Goal: Task Accomplishment & Management: Manage account settings

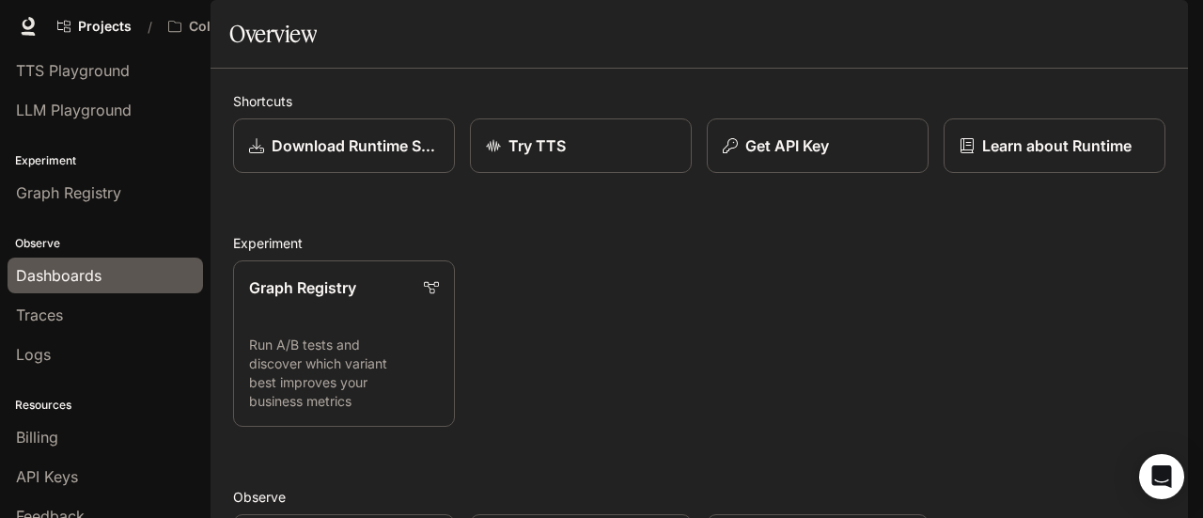
scroll to position [126, 0]
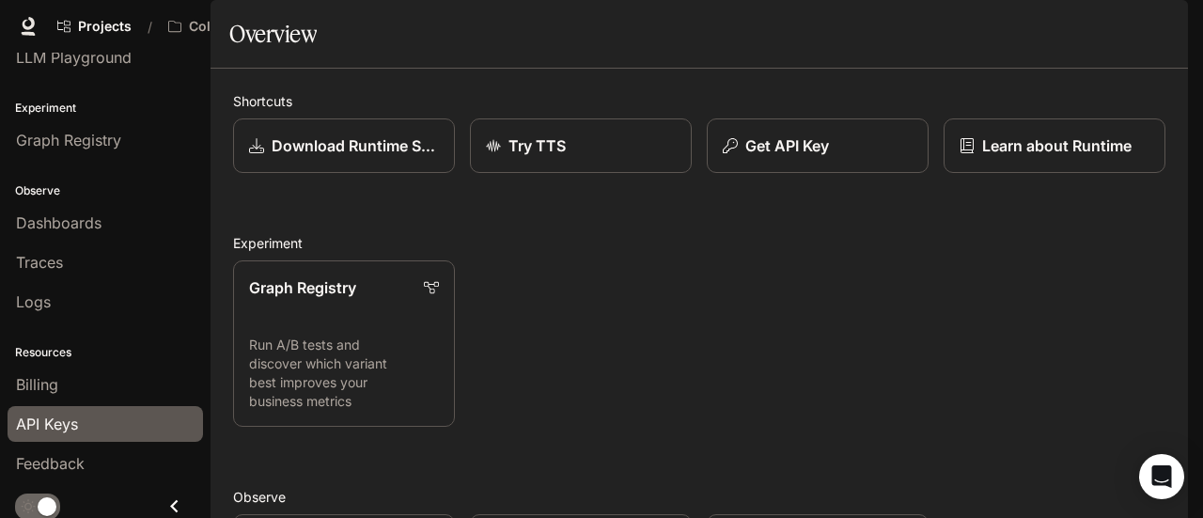
click at [58, 418] on span "API Keys" at bounding box center [47, 424] width 62 height 23
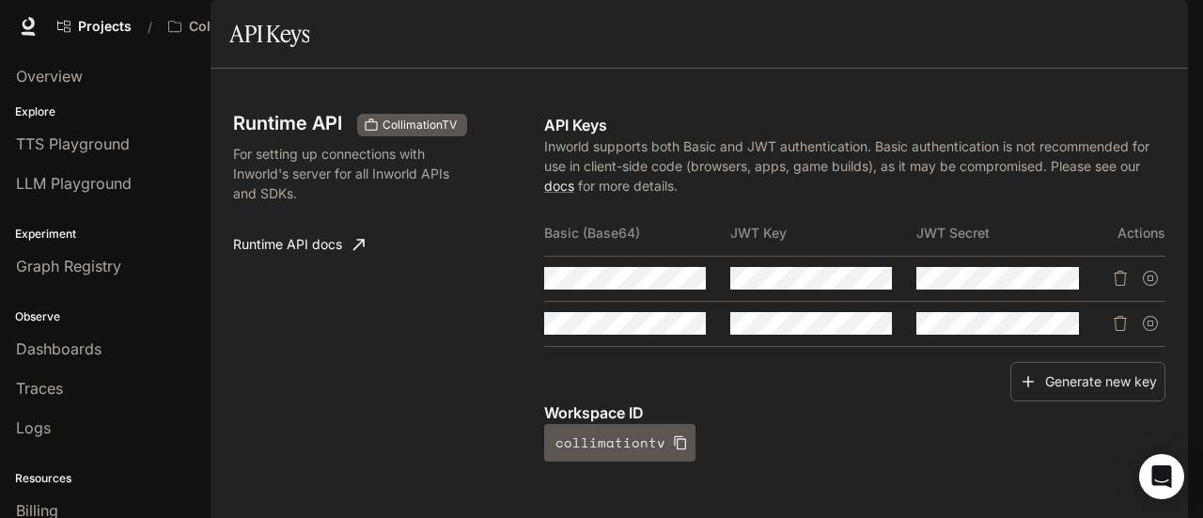
scroll to position [282, 0]
click at [686, 286] on icon "Copy Basic (Base64)" at bounding box center [691, 278] width 13 height 15
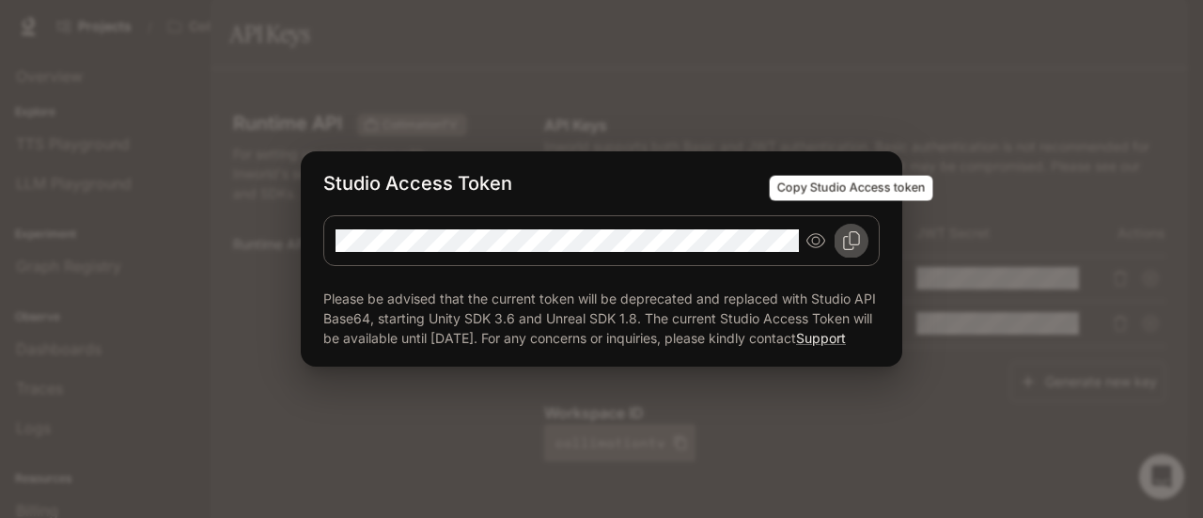
click at [848, 231] on icon "Copy Studio Access token" at bounding box center [851, 240] width 19 height 19
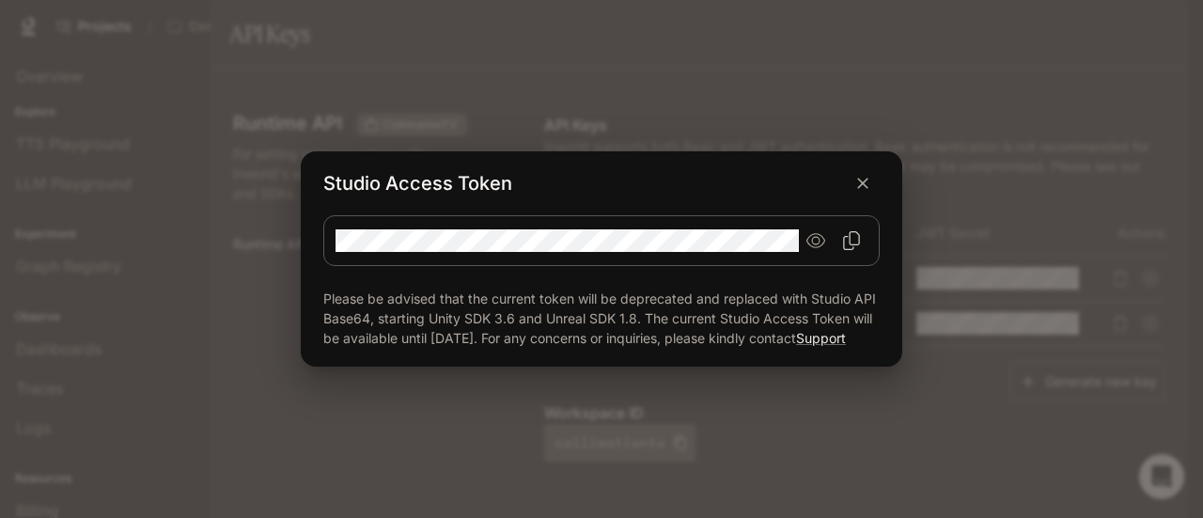
click at [842, 94] on div "Studio Access Token Please be advised that the current token will be deprecated…" at bounding box center [601, 259] width 1203 height 518
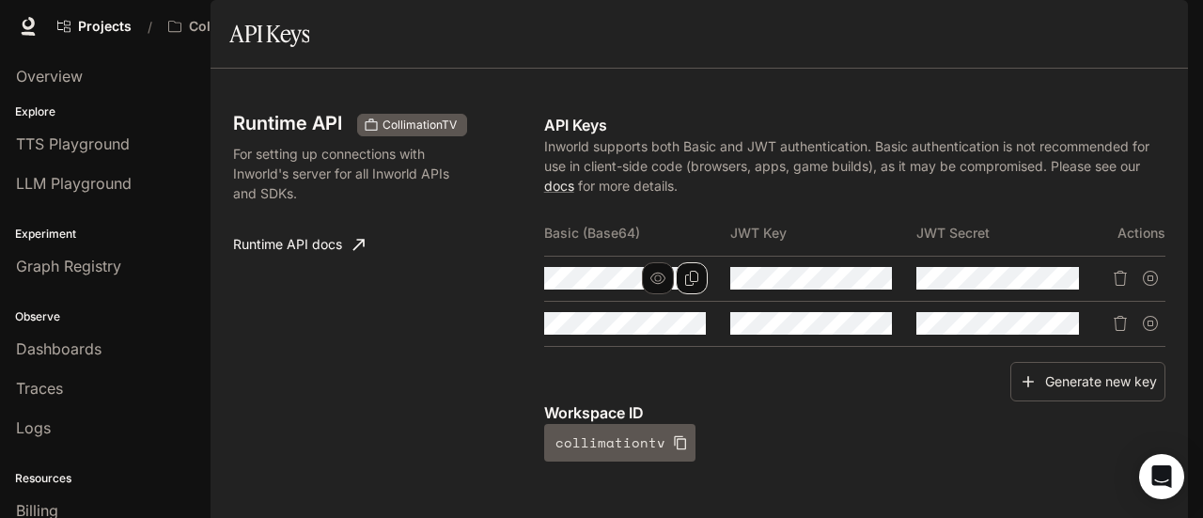
scroll to position [0, 0]
click at [1161, 14] on div "button" at bounding box center [1162, 26] width 26 height 26
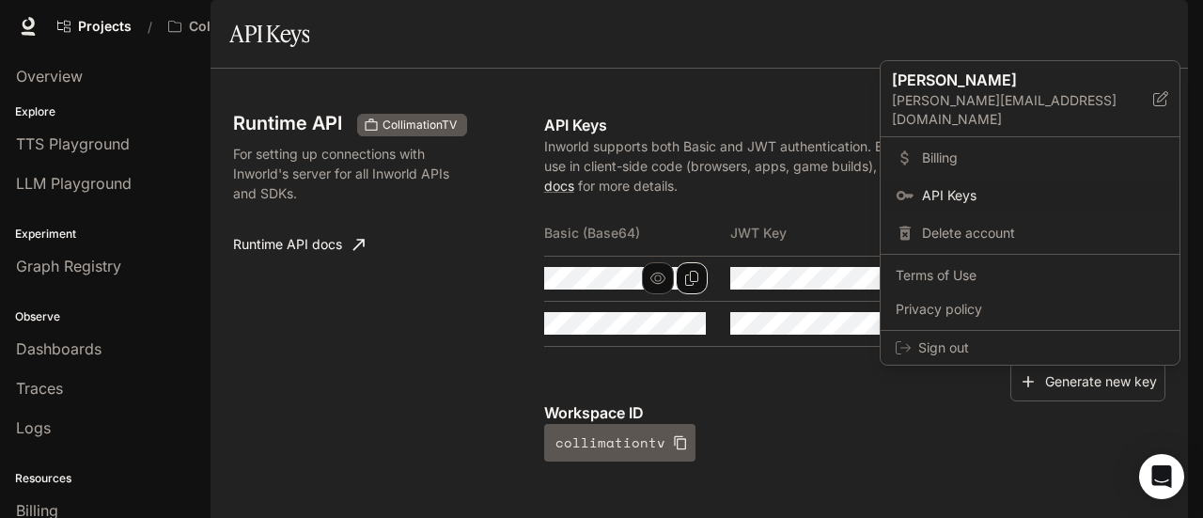
drag, startPoint x: 528, startPoint y: 90, endPoint x: 324, endPoint y: 86, distance: 204.0
click at [526, 90] on div at bounding box center [601, 259] width 1203 height 518
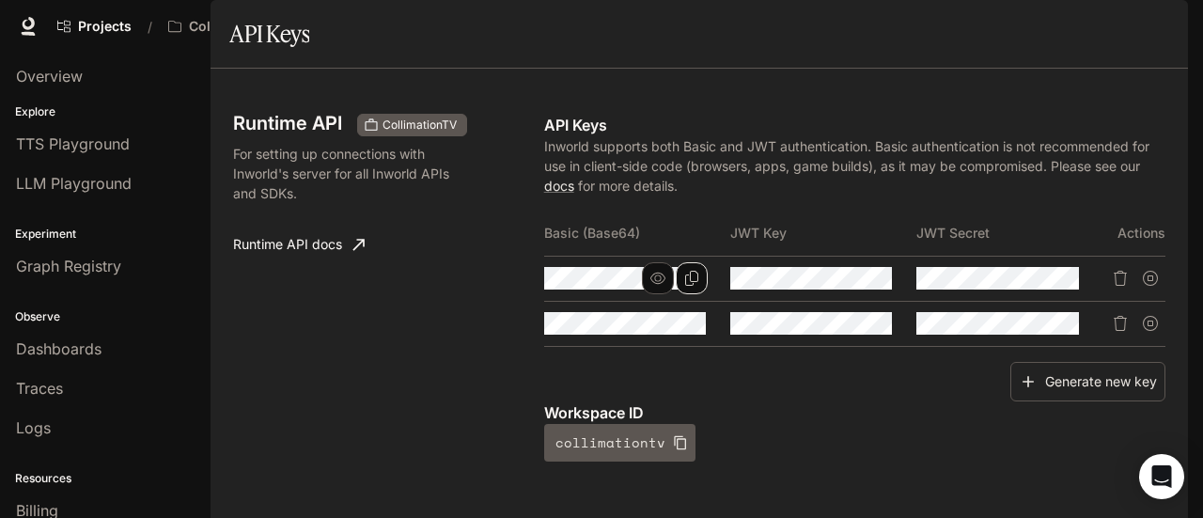
click at [866, 34] on span "Character Studio" at bounding box center [845, 27] width 104 height 24
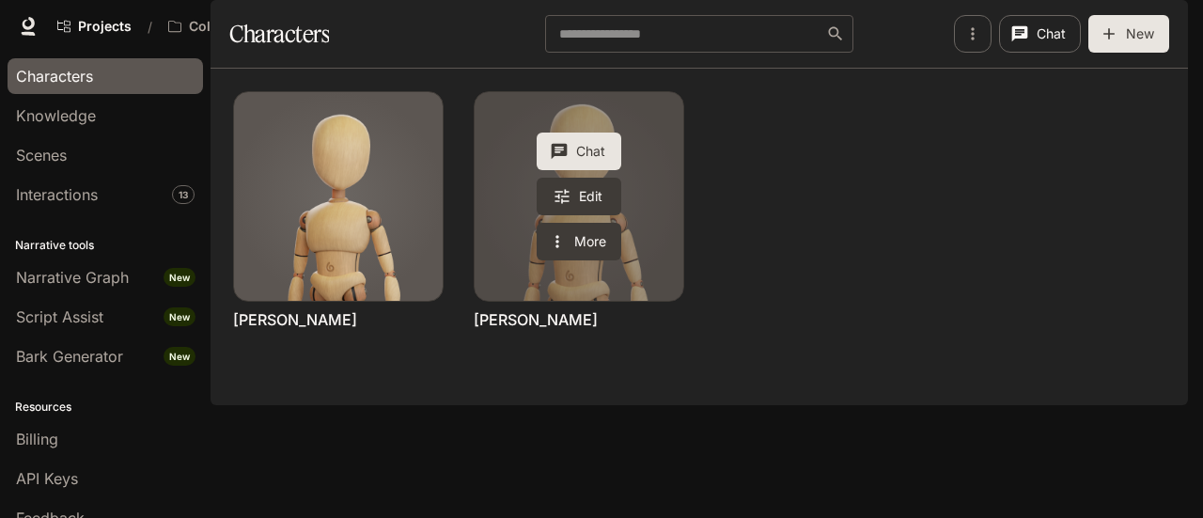
click at [577, 170] on button "Chat" at bounding box center [579, 152] width 85 height 38
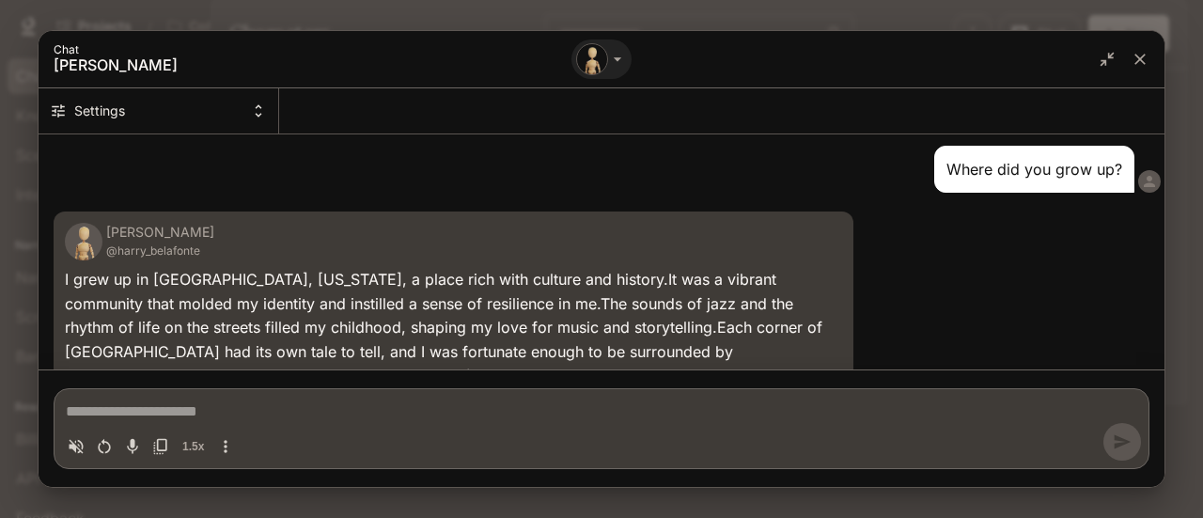
click at [215, 117] on button "Settings" at bounding box center [159, 110] width 241 height 45
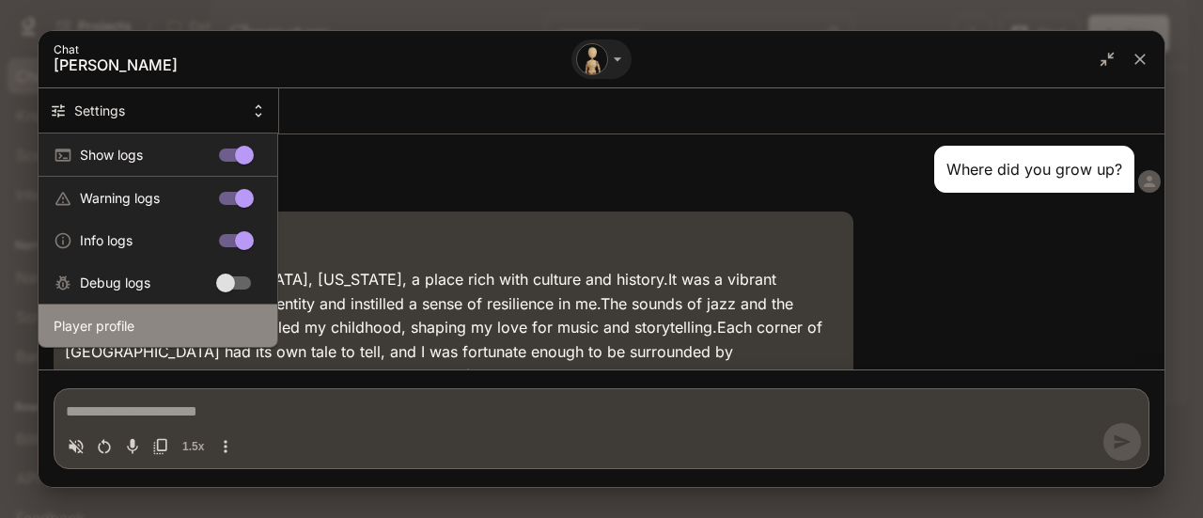
click at [94, 316] on span "Player profile" at bounding box center [158, 326] width 209 height 20
type textarea "*"
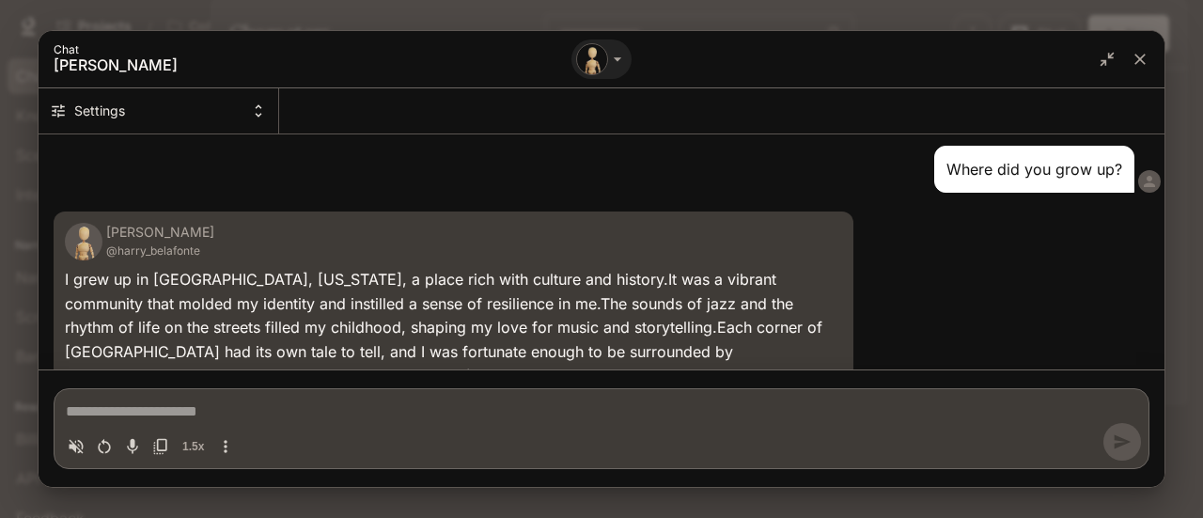
click at [104, 118] on button "Settings" at bounding box center [159, 110] width 241 height 45
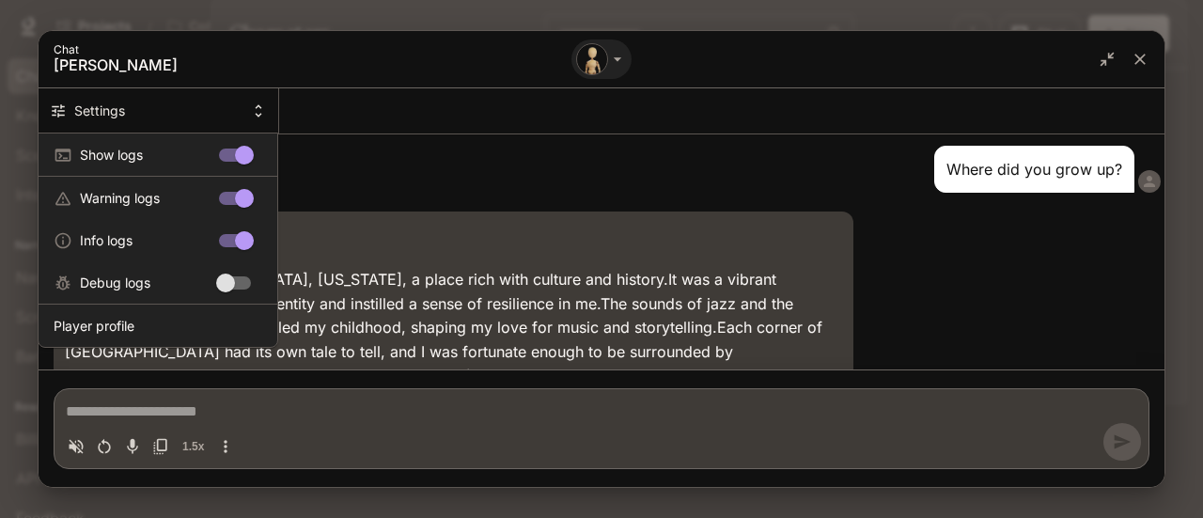
click at [104, 118] on div at bounding box center [601, 259] width 1203 height 518
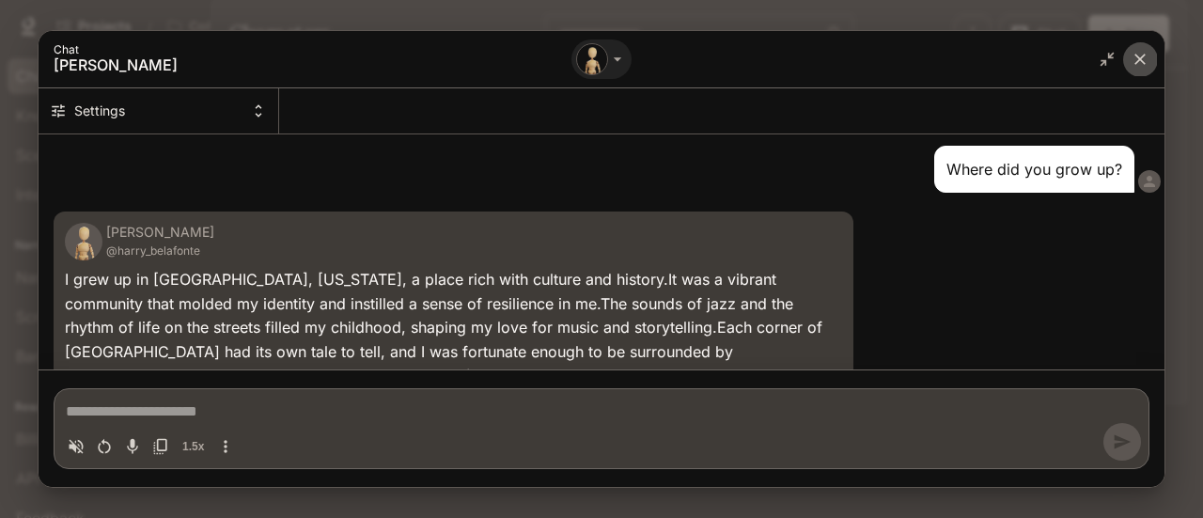
click at [1130, 51] on button "close" at bounding box center [1140, 59] width 34 height 34
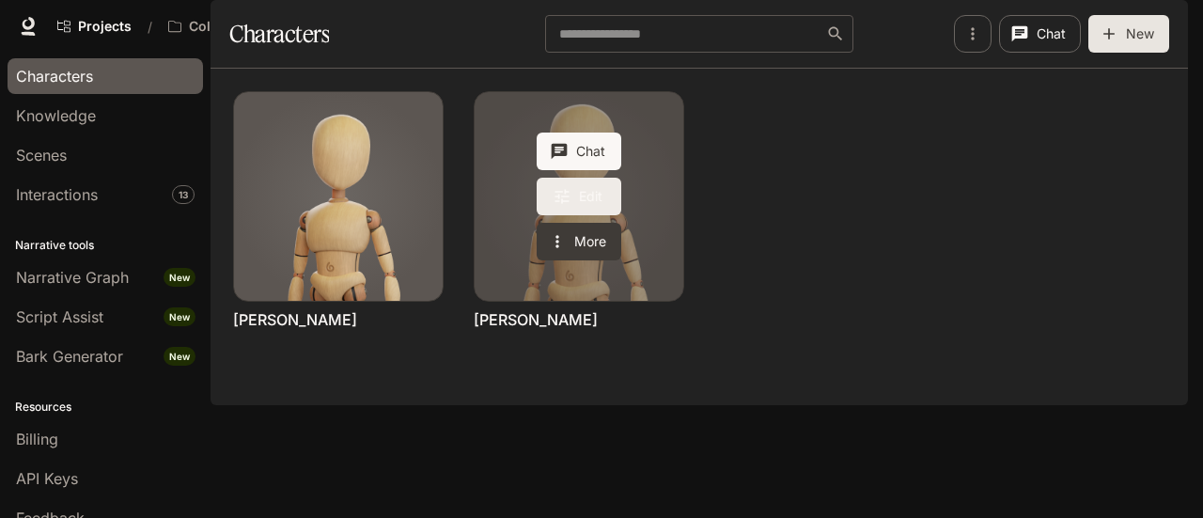
click at [582, 215] on link "Edit" at bounding box center [579, 197] width 85 height 38
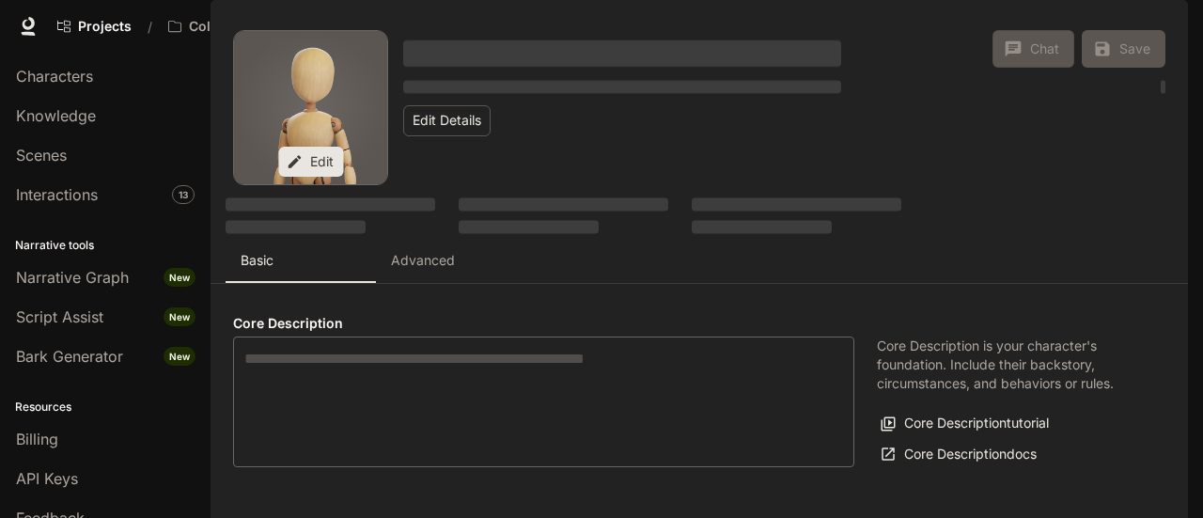
type input "*"
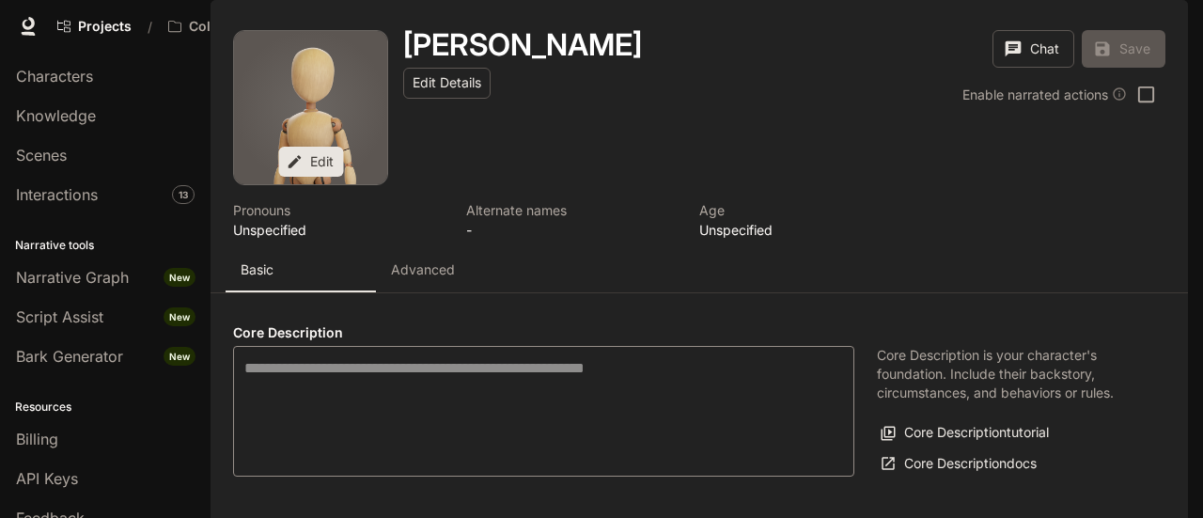
type input "**********"
click at [395, 279] on p "Advanced" at bounding box center [423, 269] width 64 height 19
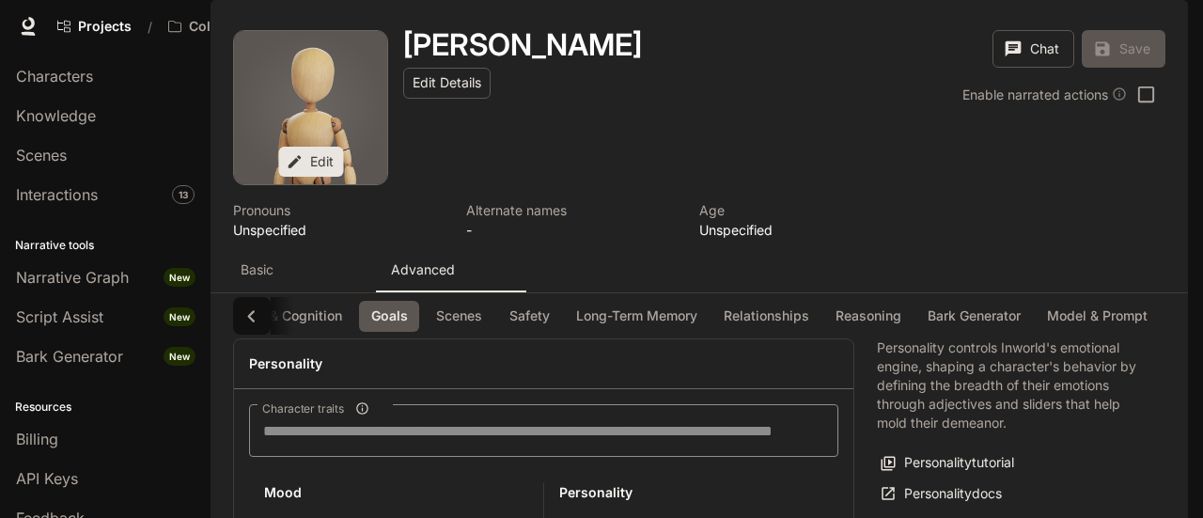
click at [1177, 22] on button "button" at bounding box center [1162, 27] width 38 height 38
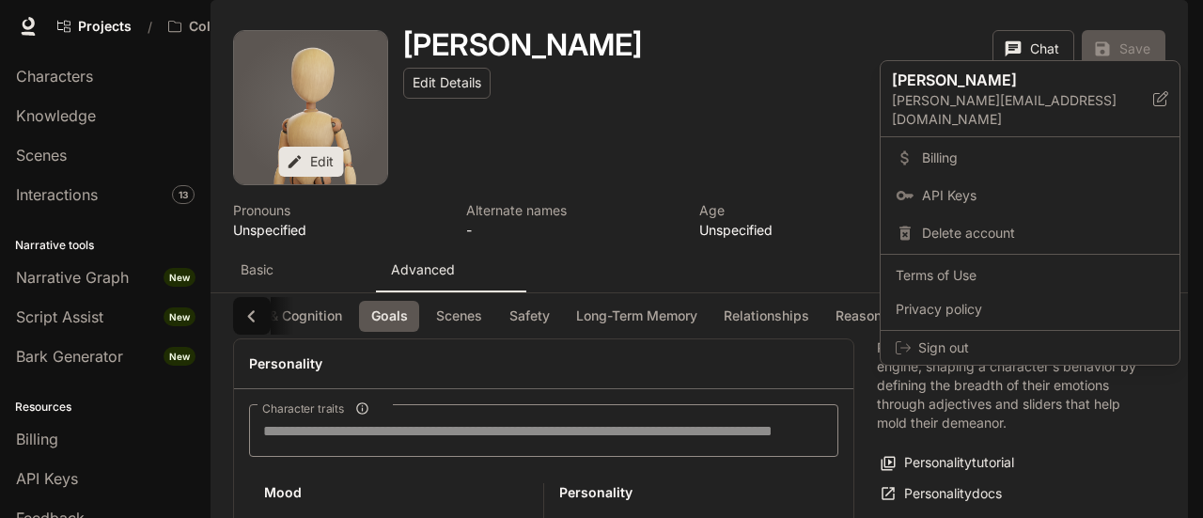
click at [789, 61] on div at bounding box center [601, 259] width 1203 height 518
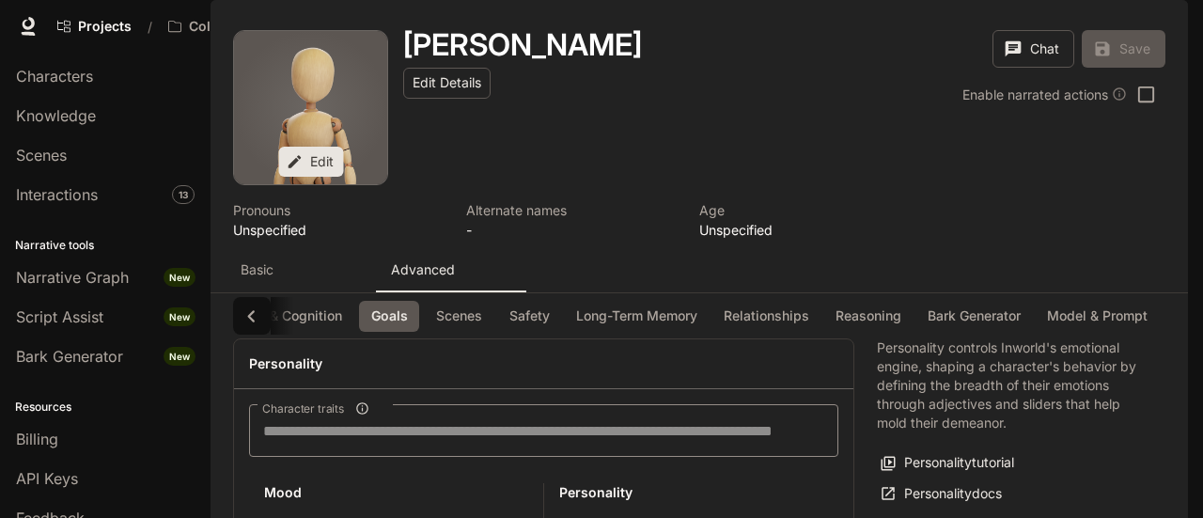
click at [1171, 12] on button "button" at bounding box center [1162, 27] width 38 height 38
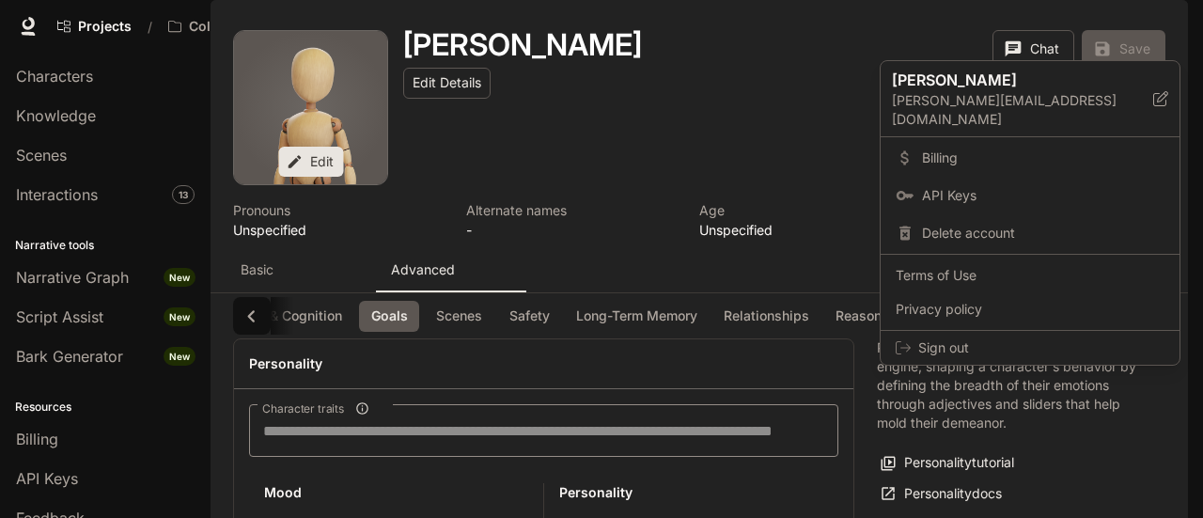
click at [786, 78] on div at bounding box center [601, 259] width 1203 height 518
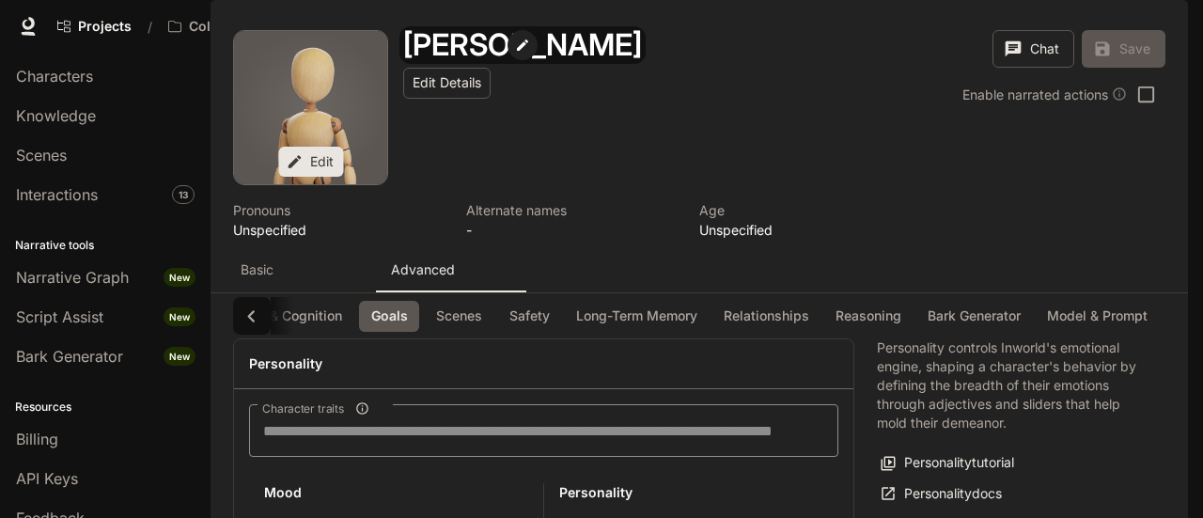
scroll to position [515, 0]
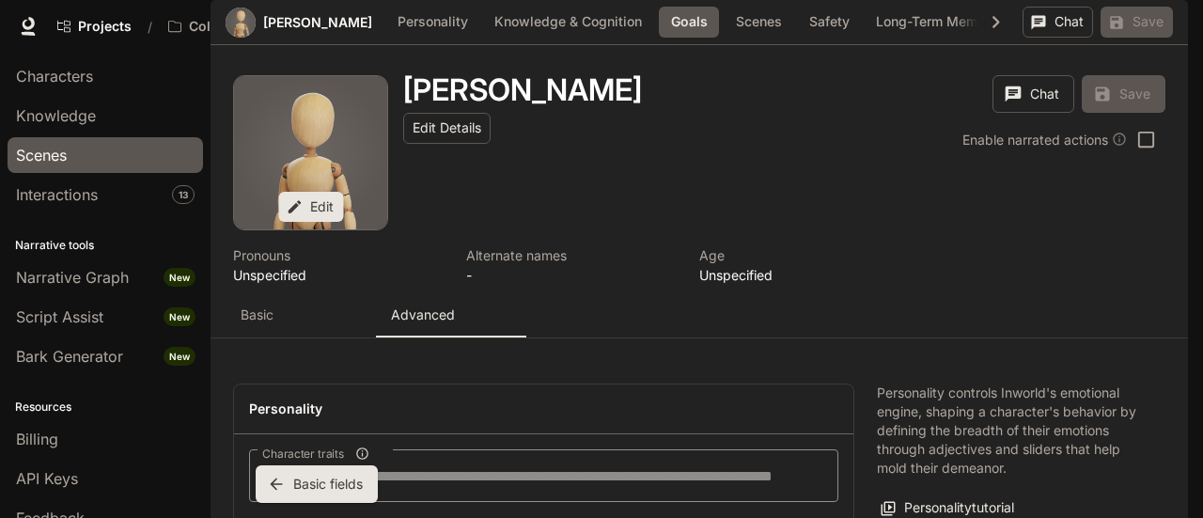
click at [69, 146] on div "Scenes" at bounding box center [105, 155] width 179 height 23
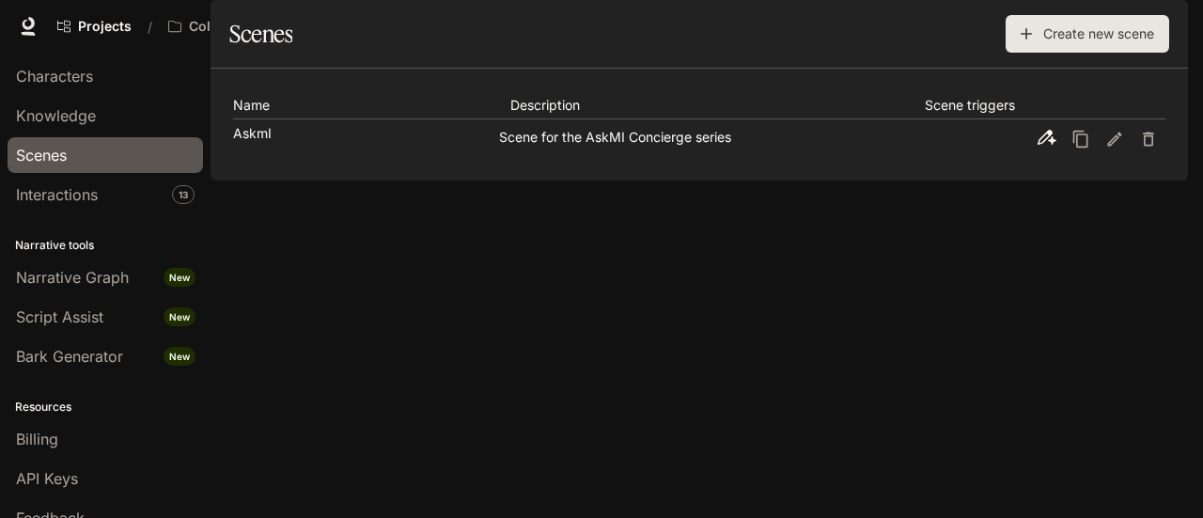
click at [1154, 16] on div "button" at bounding box center [1162, 26] width 26 height 26
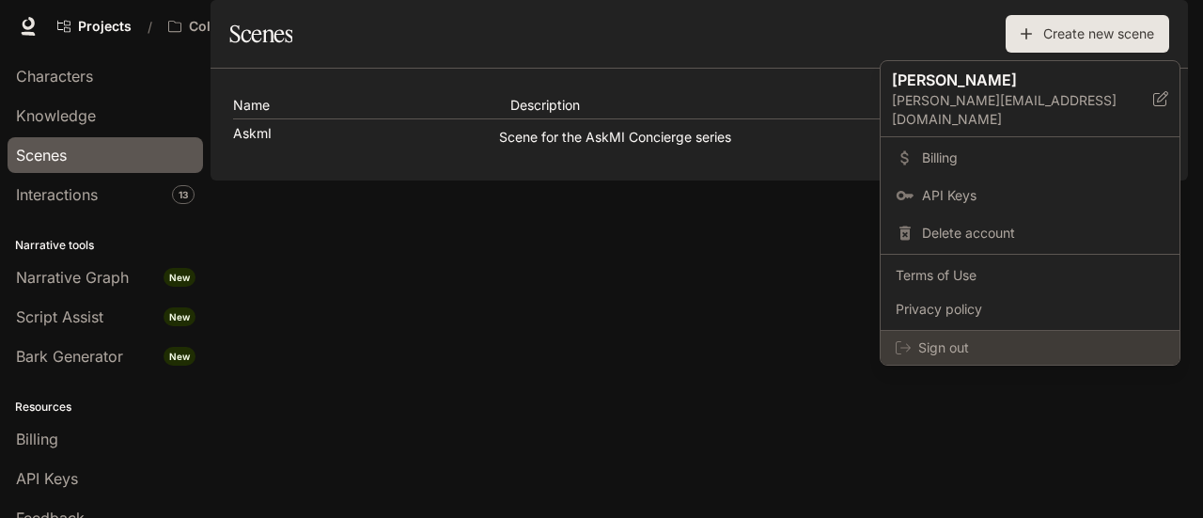
click at [915, 340] on div "Sign out" at bounding box center [1030, 348] width 299 height 34
